Goal: Information Seeking & Learning: Learn about a topic

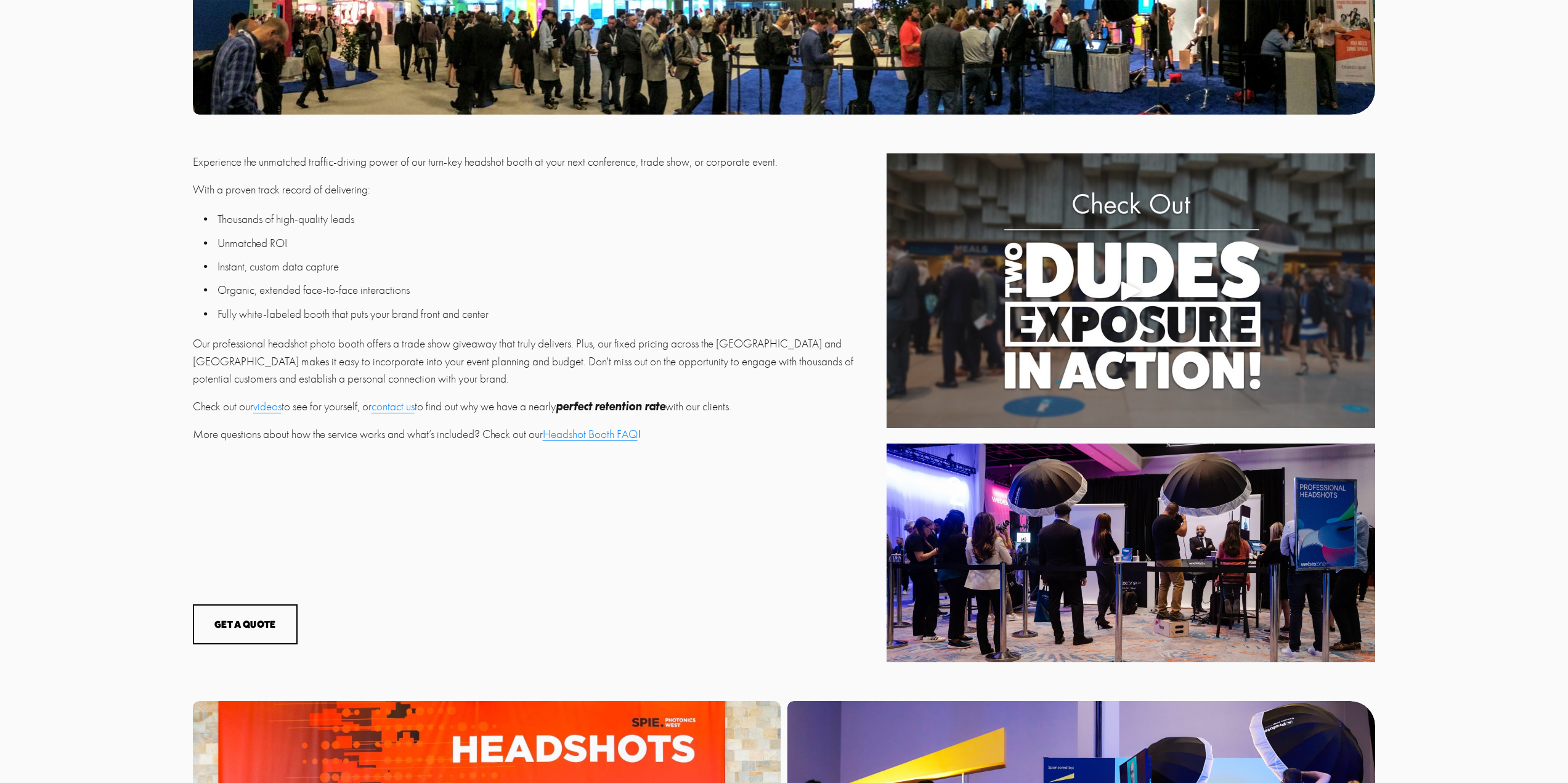
scroll to position [493, 0]
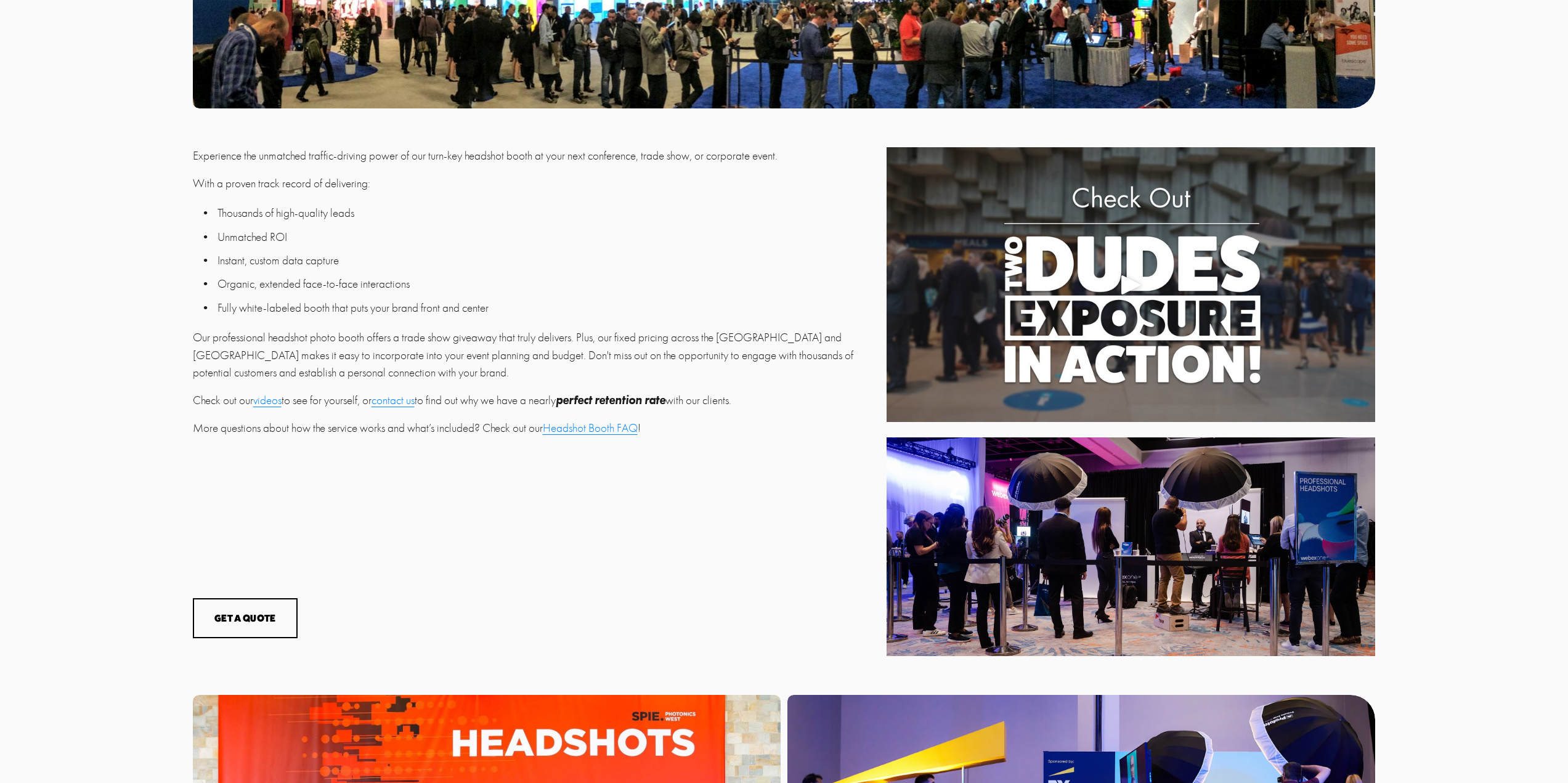
click at [608, 431] on link "Headshot Booth FAQ" at bounding box center [590, 428] width 95 height 13
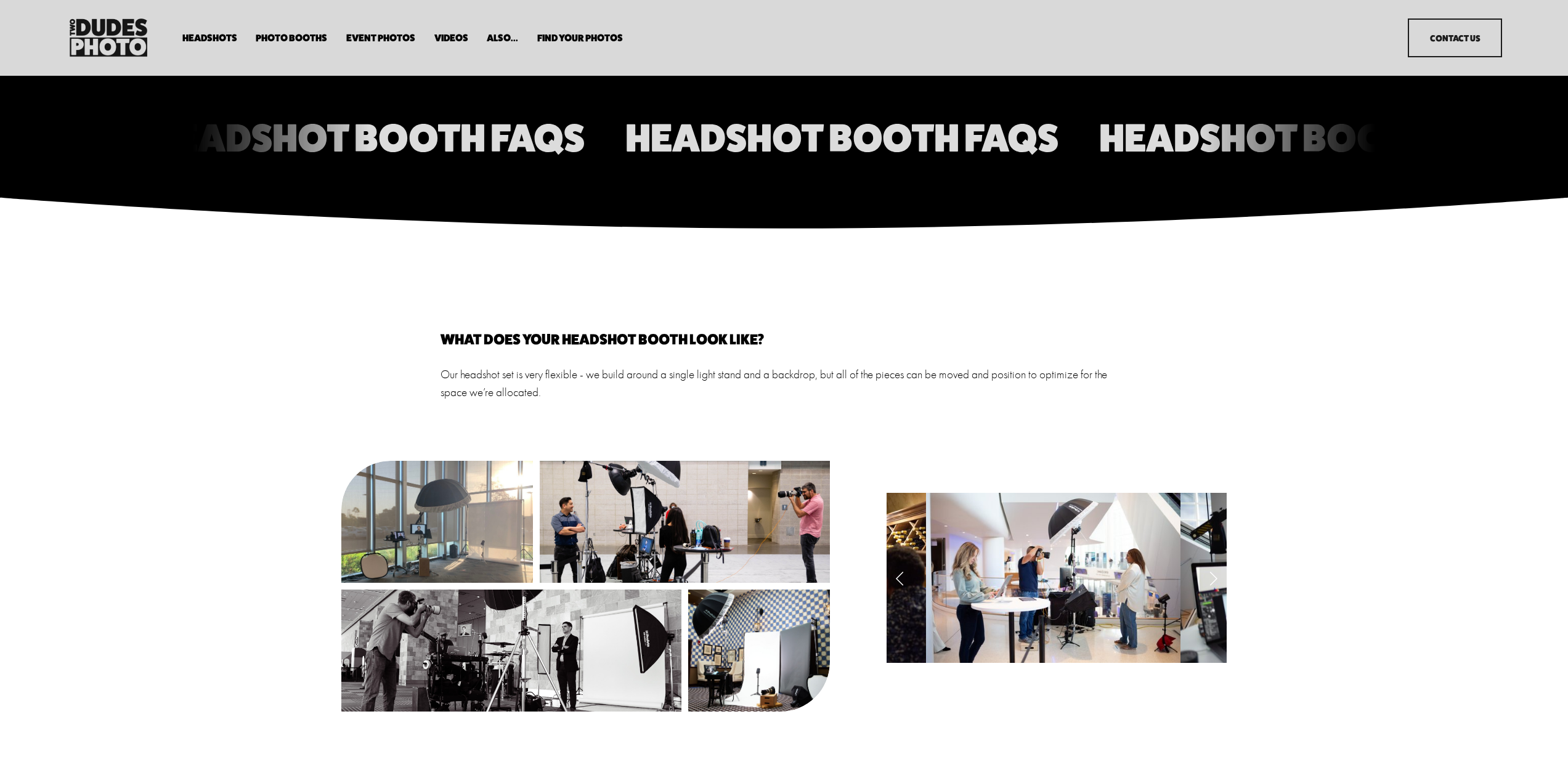
click at [0, 0] on span "Expo Headshots" at bounding box center [0, 0] width 0 height 0
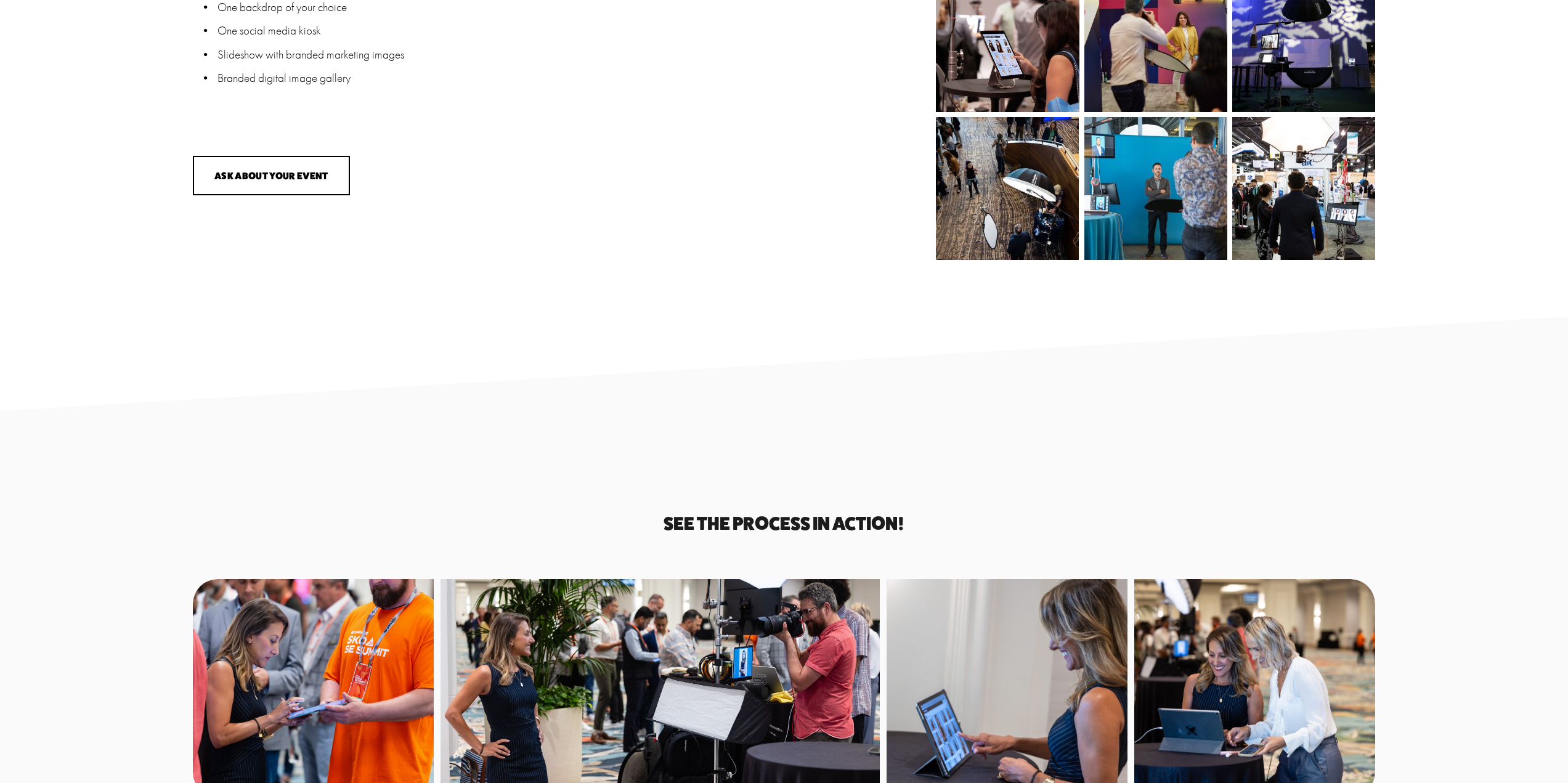
scroll to position [2218, 0]
